Goal: Task Accomplishment & Management: Use online tool/utility

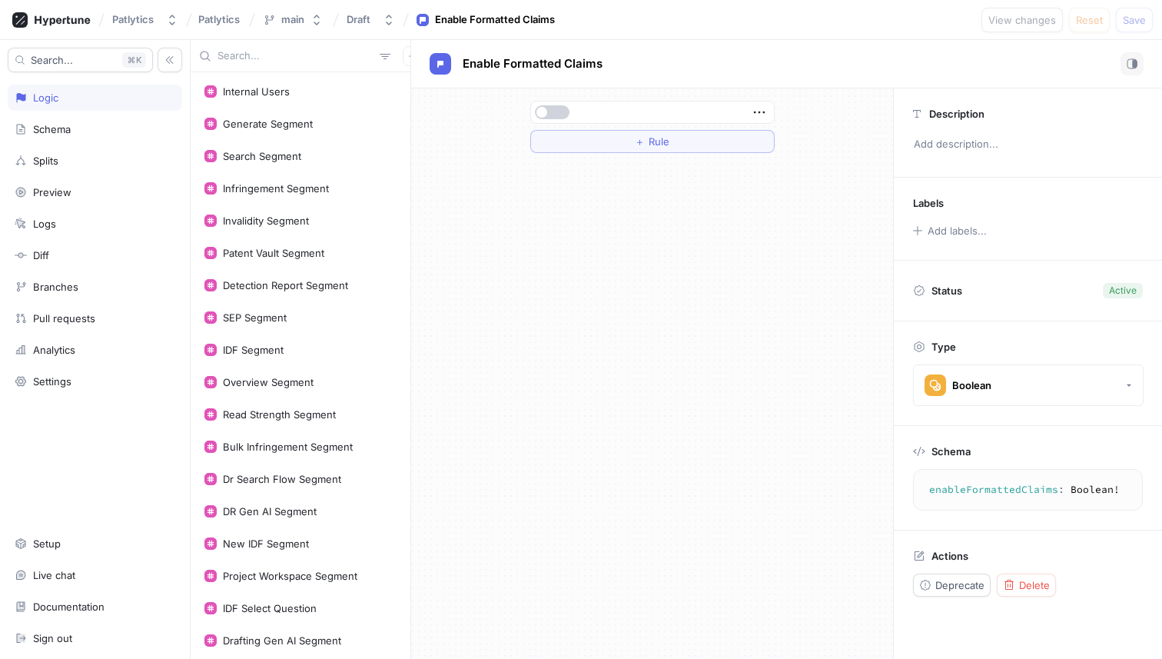
scroll to position [662, 0]
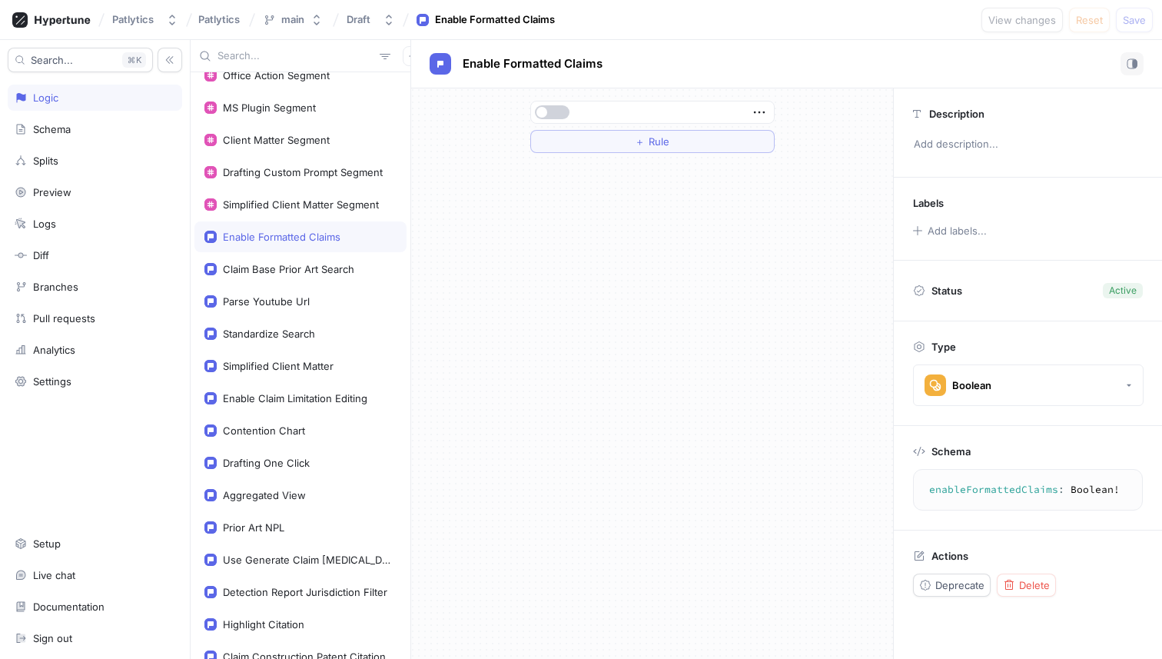
click at [546, 114] on button "button" at bounding box center [552, 112] width 35 height 14
click at [1140, 20] on span "Save" at bounding box center [1134, 19] width 23 height 9
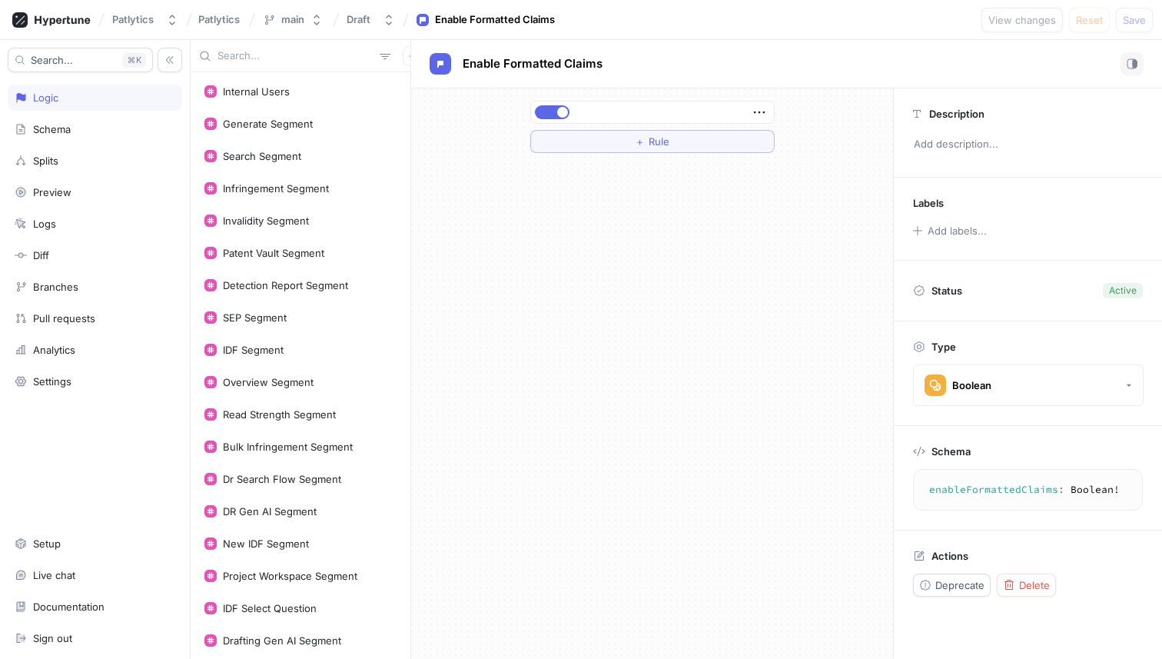
scroll to position [255, 0]
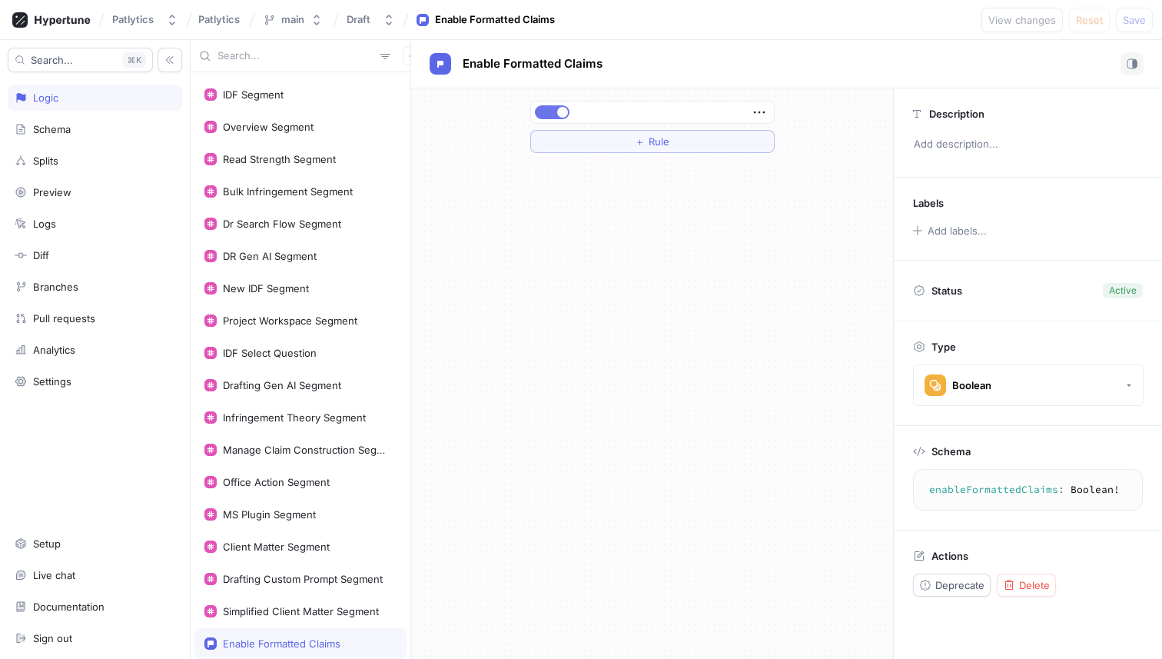
click at [556, 111] on button "button" at bounding box center [552, 112] width 35 height 14
click at [558, 118] on button "button" at bounding box center [552, 112] width 35 height 14
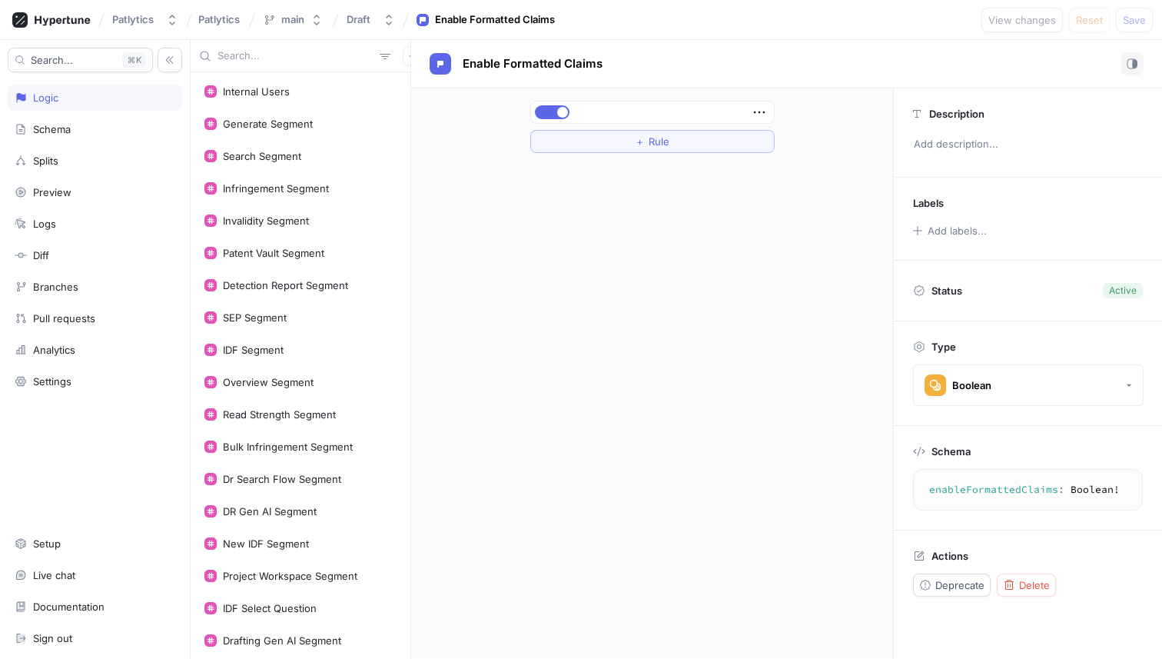
click at [842, 60] on div "Enable Formatted Claims" at bounding box center [787, 63] width 714 height 23
click at [766, 112] on icon "button" at bounding box center [759, 112] width 17 height 17
click at [689, 119] on div at bounding box center [652, 112] width 243 height 22
click at [685, 137] on button "＋ Rule" at bounding box center [652, 141] width 244 height 23
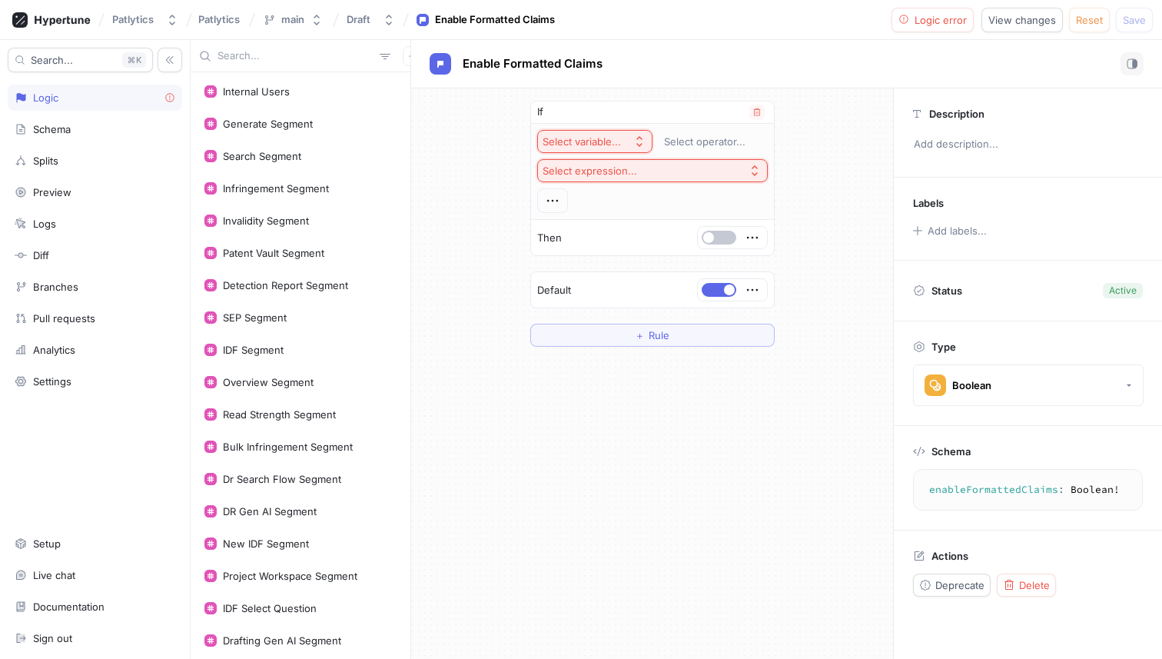
click at [616, 138] on div "Select variable..." at bounding box center [582, 141] width 78 height 13
type input "env"
click at [606, 196] on span "Context > Environment" at bounding box center [637, 197] width 142 height 13
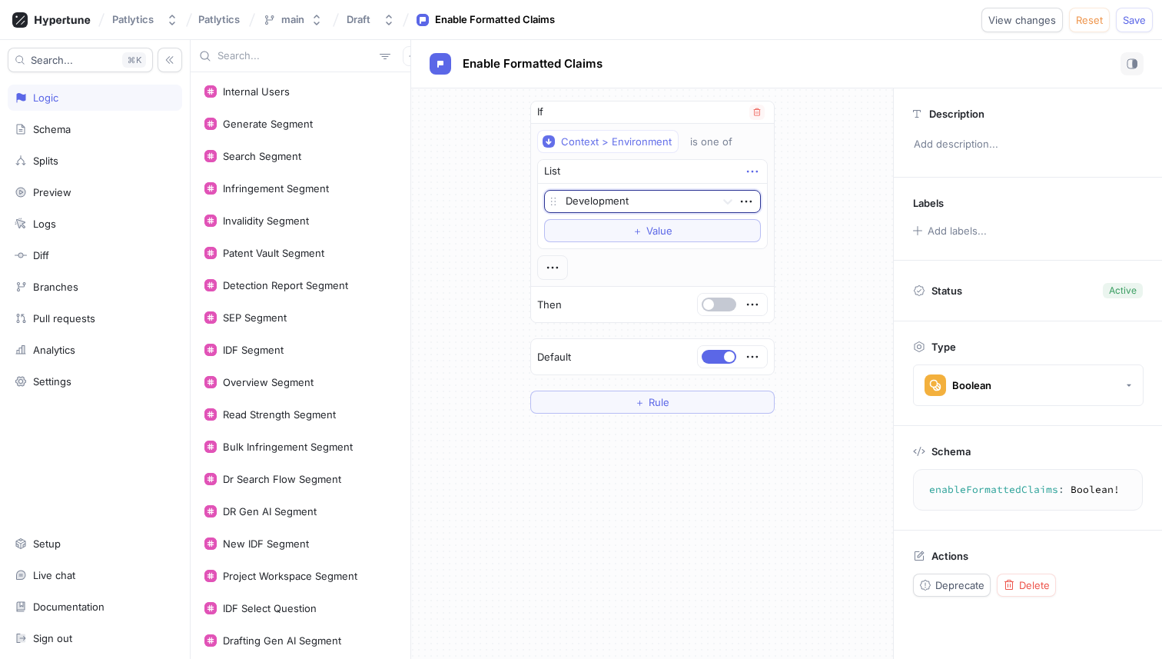
click at [753, 171] on icon "button" at bounding box center [752, 171] width 17 height 17
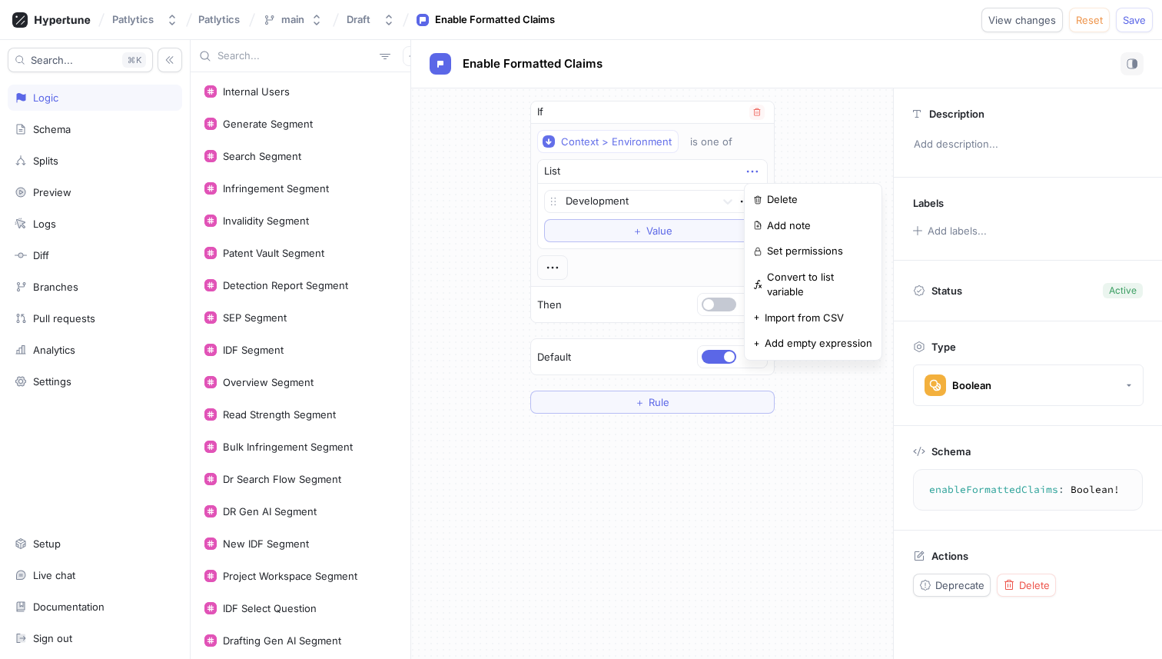
click at [753, 171] on icon "button" at bounding box center [752, 171] width 17 height 17
click at [748, 200] on icon "button" at bounding box center [746, 201] width 17 height 17
click at [667, 193] on div "Development" at bounding box center [652, 201] width 217 height 23
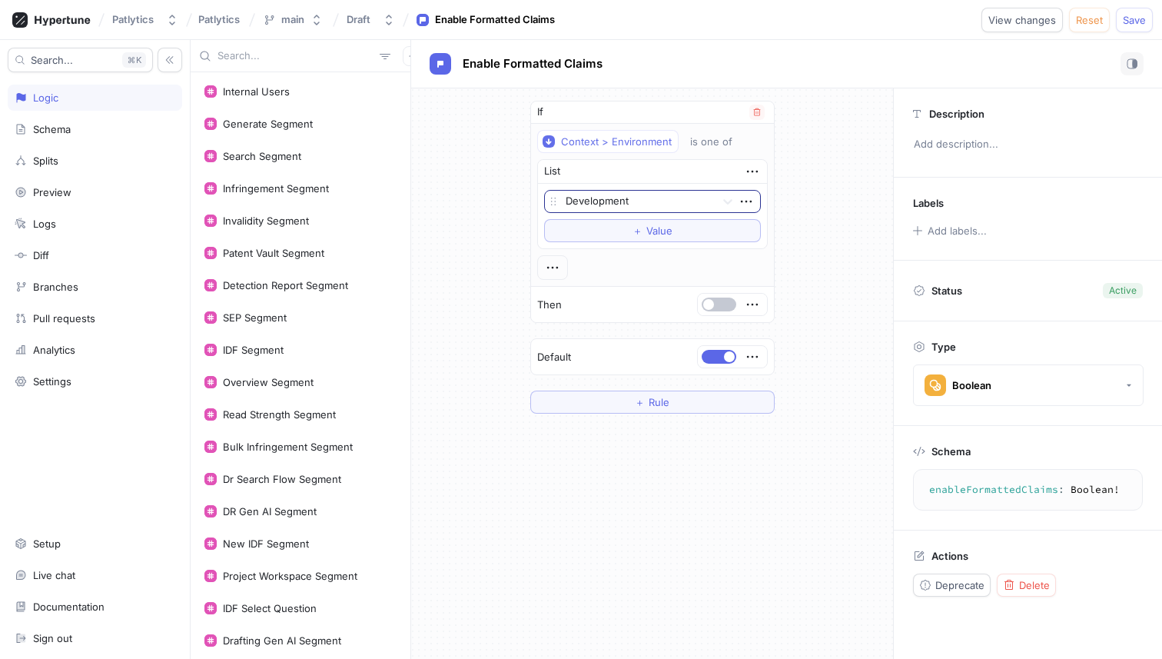
click at [662, 201] on div at bounding box center [638, 202] width 144 height 18
click at [579, 283] on div "Production" at bounding box center [652, 280] width 215 height 25
click at [641, 322] on div "If Context > Environment is one of List option Production, selected. Production…" at bounding box center [652, 212] width 244 height 222
click at [1130, 22] on span "Save" at bounding box center [1134, 19] width 23 height 9
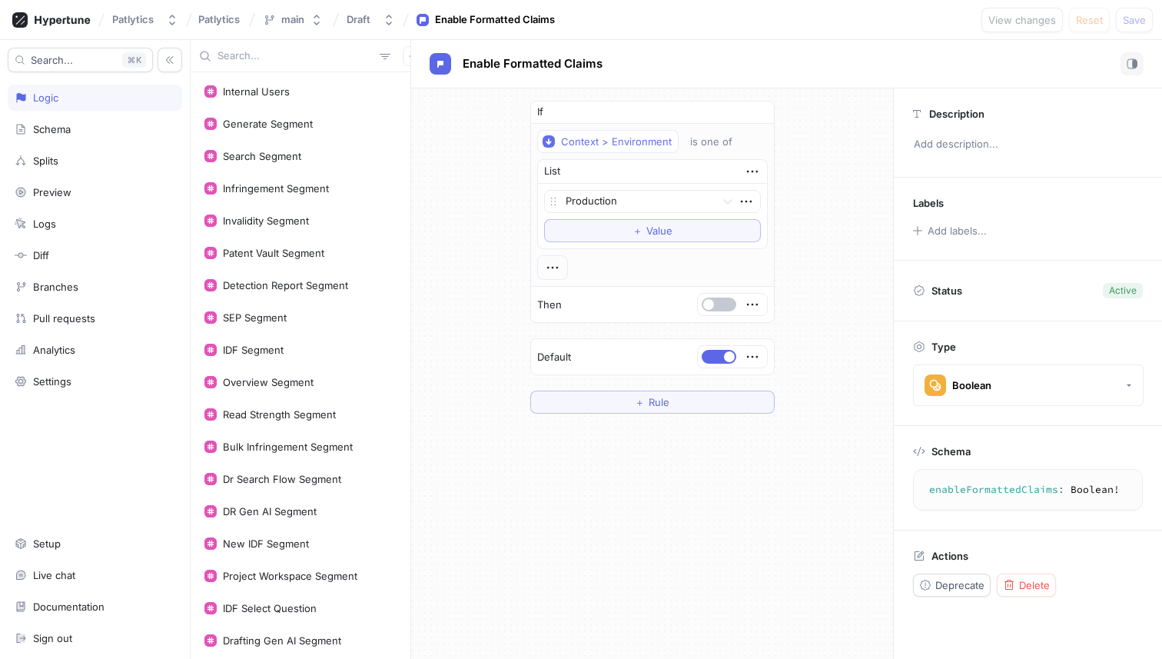
scroll to position [255, 0]
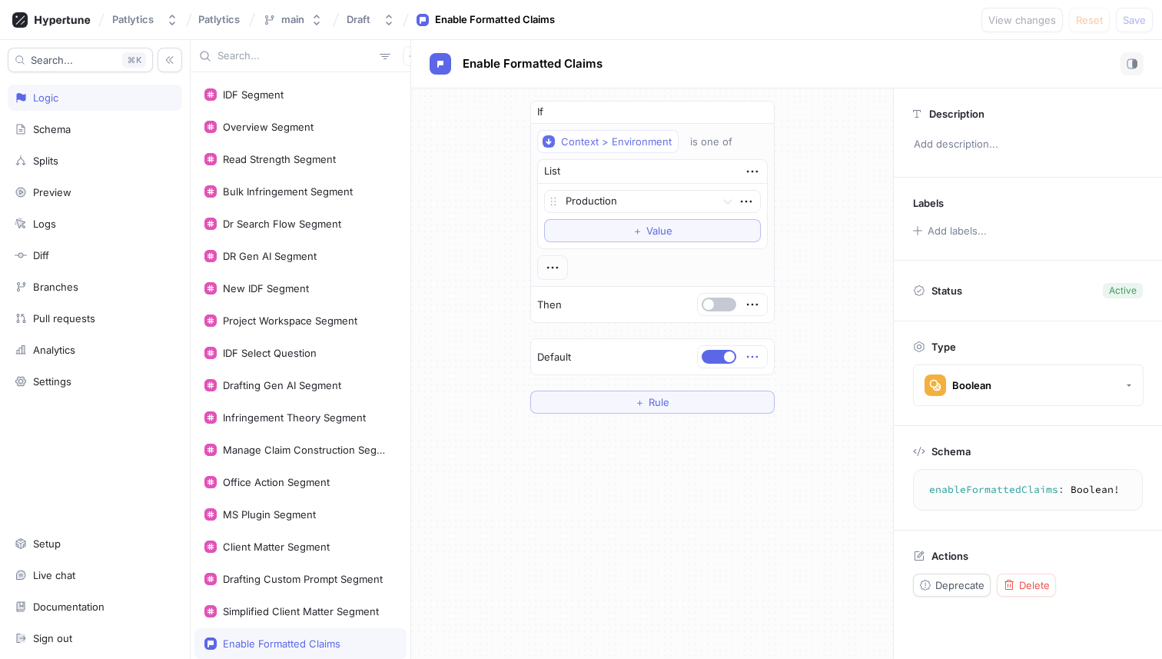
click at [755, 353] on icon "button" at bounding box center [752, 356] width 17 height 17
click at [799, 331] on div "If Context > Environment is one of List Production To pick up a draggable item,…" at bounding box center [652, 256] width 482 height 337
click at [970, 489] on textarea "enableFormattedClaims: Boolean!" at bounding box center [1028, 490] width 216 height 28
click at [727, 358] on span "button" at bounding box center [729, 356] width 11 height 11
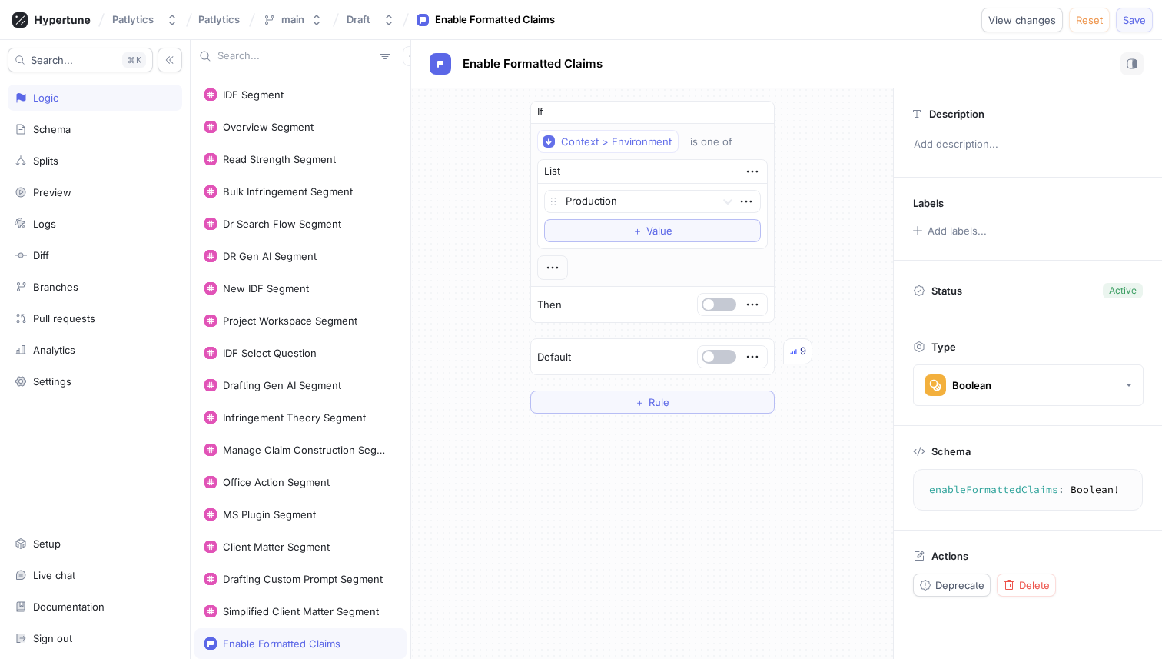
click at [1138, 19] on span "Save" at bounding box center [1134, 19] width 23 height 9
click at [707, 357] on span "button" at bounding box center [708, 356] width 11 height 11
click at [1130, 22] on span "Save" at bounding box center [1134, 19] width 23 height 9
click at [722, 359] on button "button" at bounding box center [719, 357] width 35 height 14
